Goal: Transaction & Acquisition: Purchase product/service

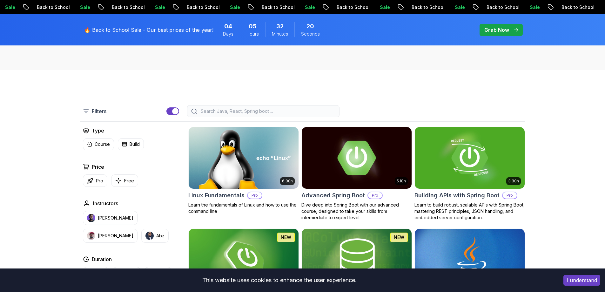
scroll to position [127, 0]
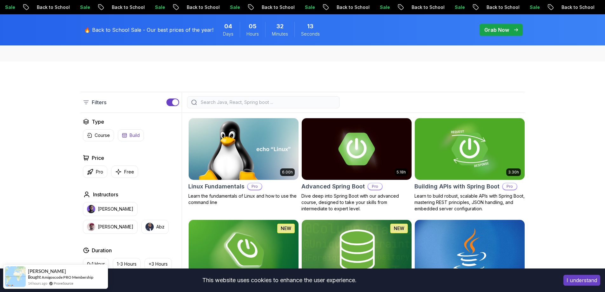
click at [144, 136] on button "Build" at bounding box center [131, 135] width 26 height 12
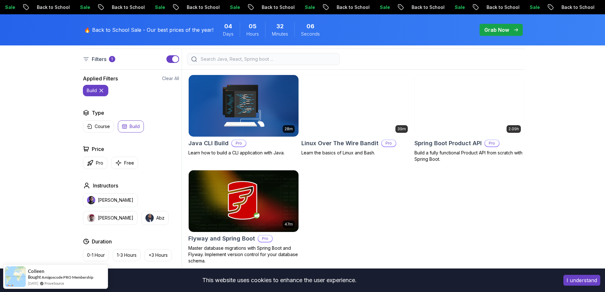
scroll to position [159, 0]
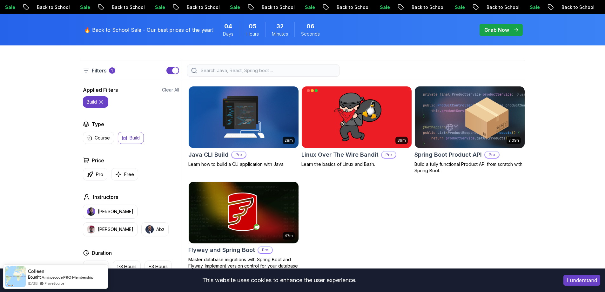
click at [104, 101] on icon at bounding box center [101, 102] width 6 height 6
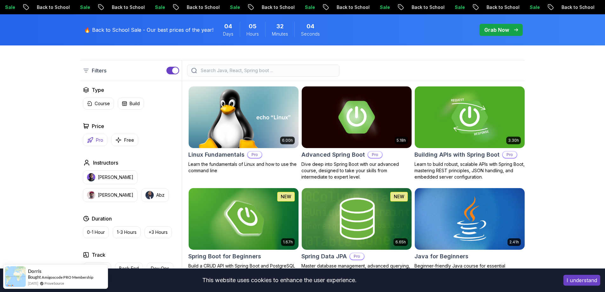
click at [101, 138] on p "Pro" at bounding box center [99, 140] width 7 height 6
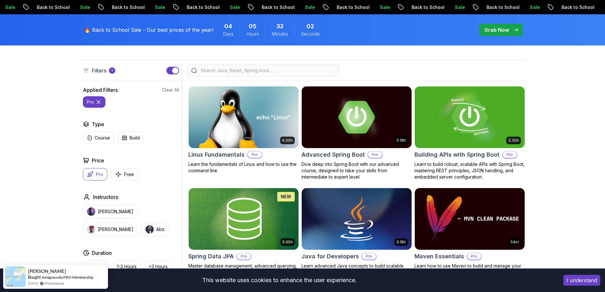
click at [99, 102] on icon at bounding box center [98, 102] width 6 height 6
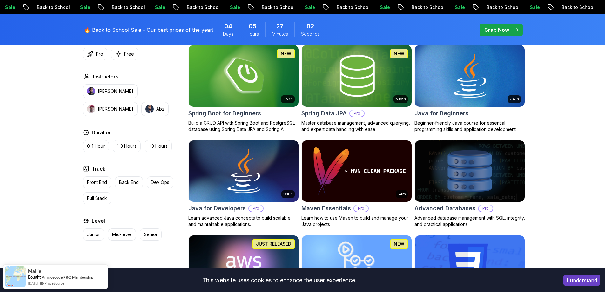
scroll to position [318, 0]
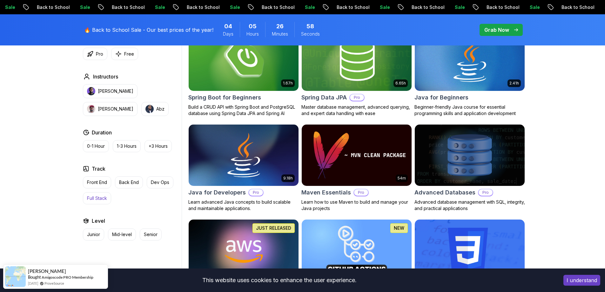
click at [97, 198] on p "Full Stack" at bounding box center [97, 198] width 20 height 6
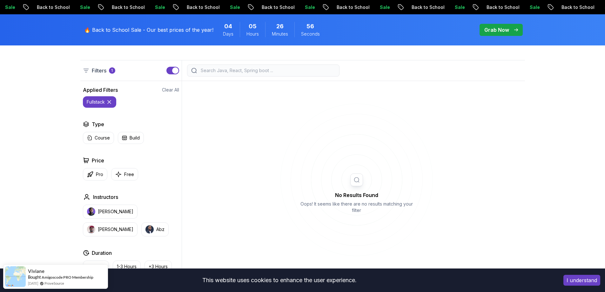
scroll to position [286, 0]
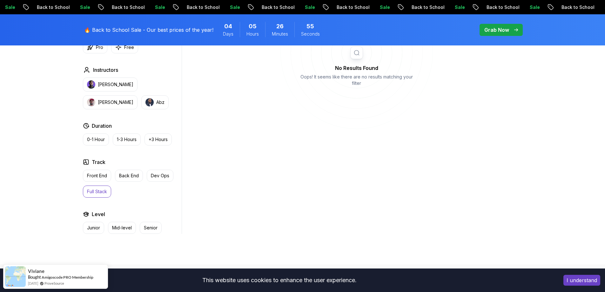
click at [102, 193] on p "Full Stack" at bounding box center [97, 191] width 20 height 6
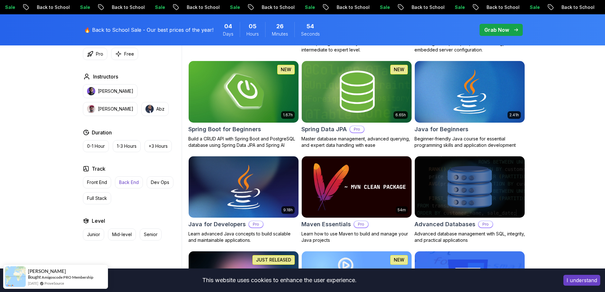
click at [135, 185] on p "Back End" at bounding box center [129, 182] width 20 height 6
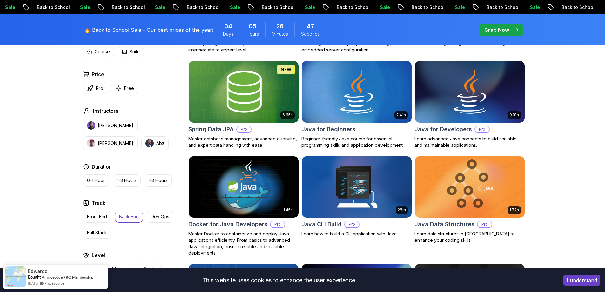
click at [503, 32] on p "Grab Now" at bounding box center [496, 30] width 25 height 8
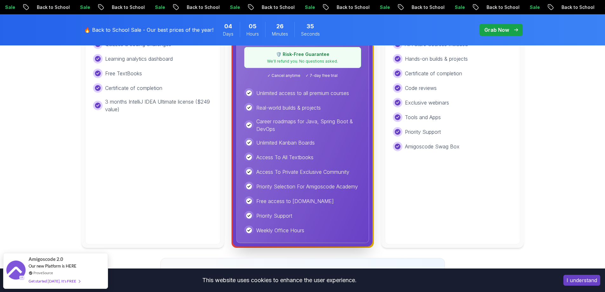
scroll to position [286, 0]
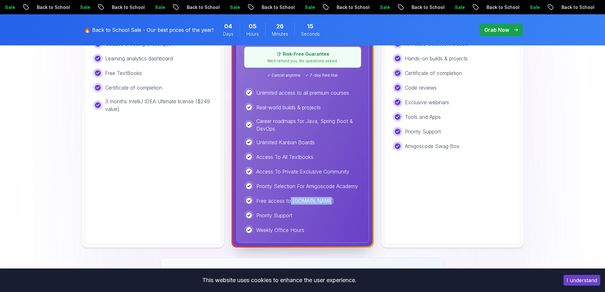
drag, startPoint x: 291, startPoint y: 200, endPoint x: 319, endPoint y: 200, distance: 28.6
click at [319, 200] on div "Free access to [DOMAIN_NAME]" at bounding box center [302, 201] width 117 height 10
copy p "[DOMAIN_NAME]"
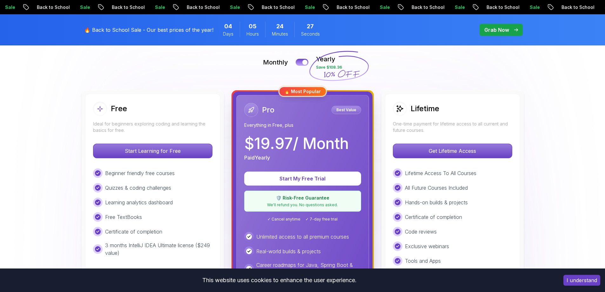
scroll to position [127, 0]
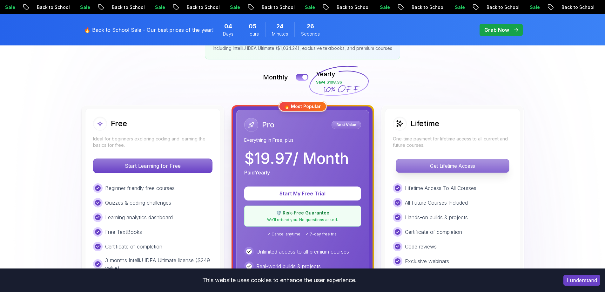
click at [458, 164] on p "Get Lifetime Access" at bounding box center [452, 165] width 113 height 13
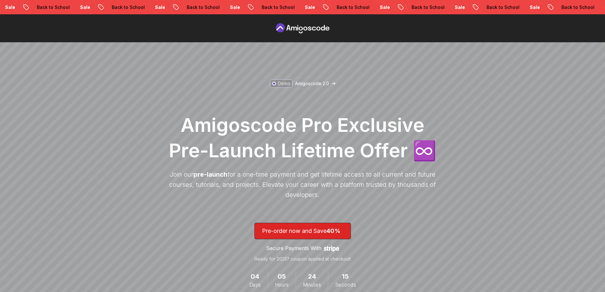
drag, startPoint x: 517, startPoint y: 129, endPoint x: 514, endPoint y: 30, distance: 99.8
